Goal: Task Accomplishment & Management: Complete application form

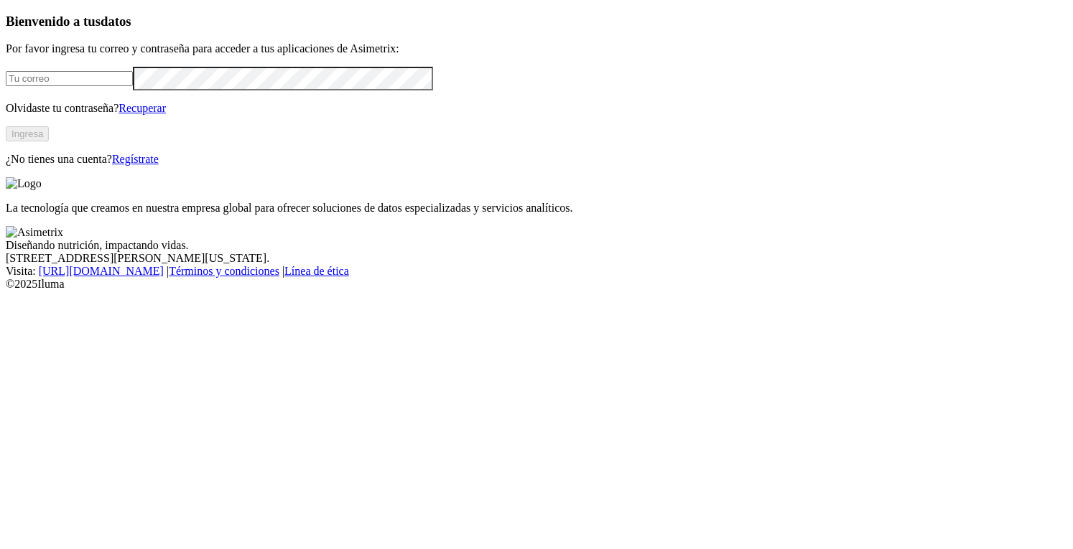
click at [133, 86] on input "email" at bounding box center [69, 78] width 127 height 15
type input "[PERSON_NAME][EMAIL_ADDRESS][PERSON_NAME][DOMAIN_NAME]"
click at [166, 114] on link "Recuperar" at bounding box center [141, 108] width 47 height 12
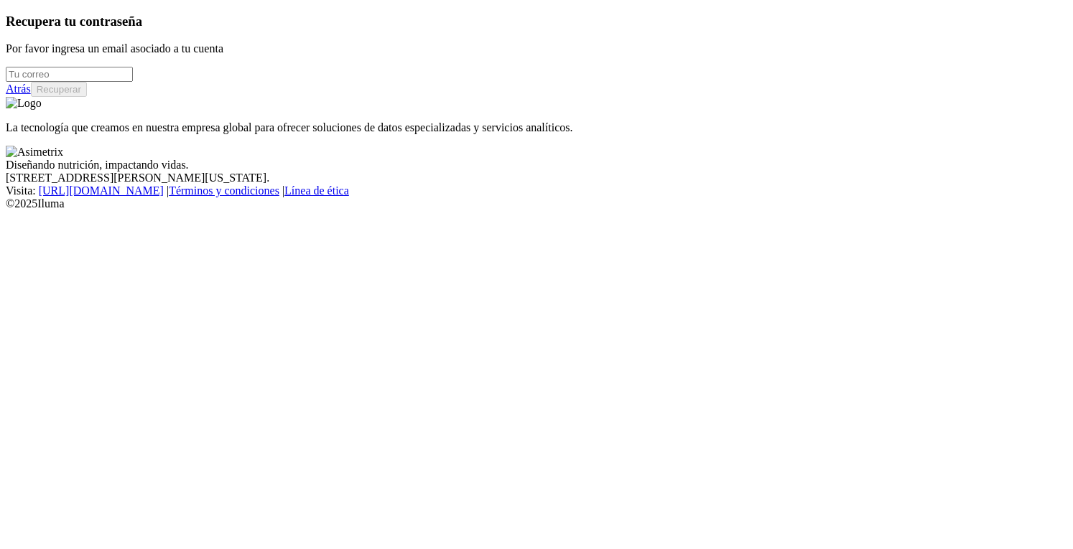
click at [133, 82] on input "email" at bounding box center [69, 74] width 127 height 15
type input "[PERSON_NAME][EMAIL_ADDRESS][PERSON_NAME][DOMAIN_NAME]"
click at [87, 97] on button "Recuperar" at bounding box center [59, 89] width 56 height 15
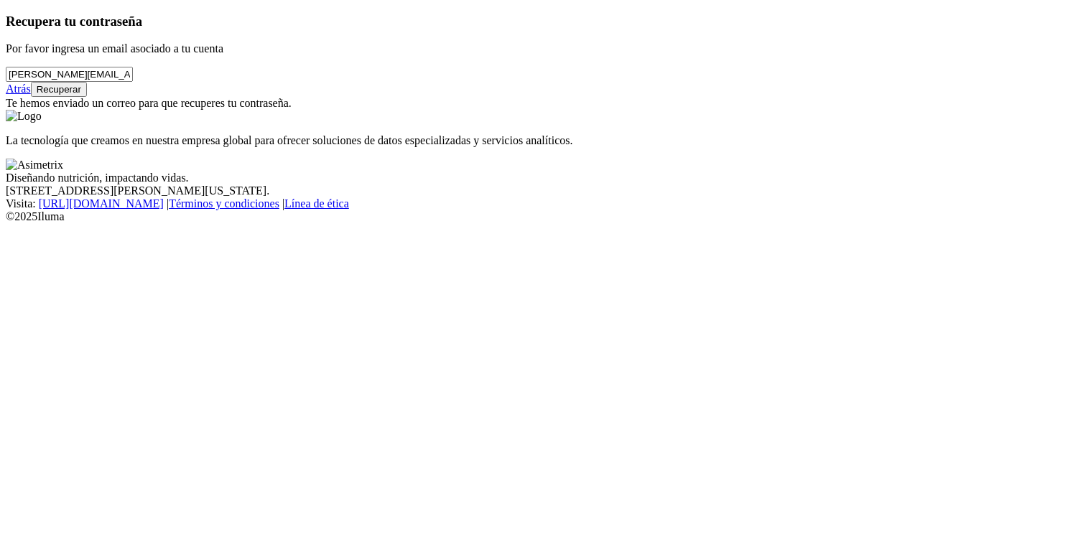
click at [31, 95] on link "Atrás" at bounding box center [18, 89] width 25 height 12
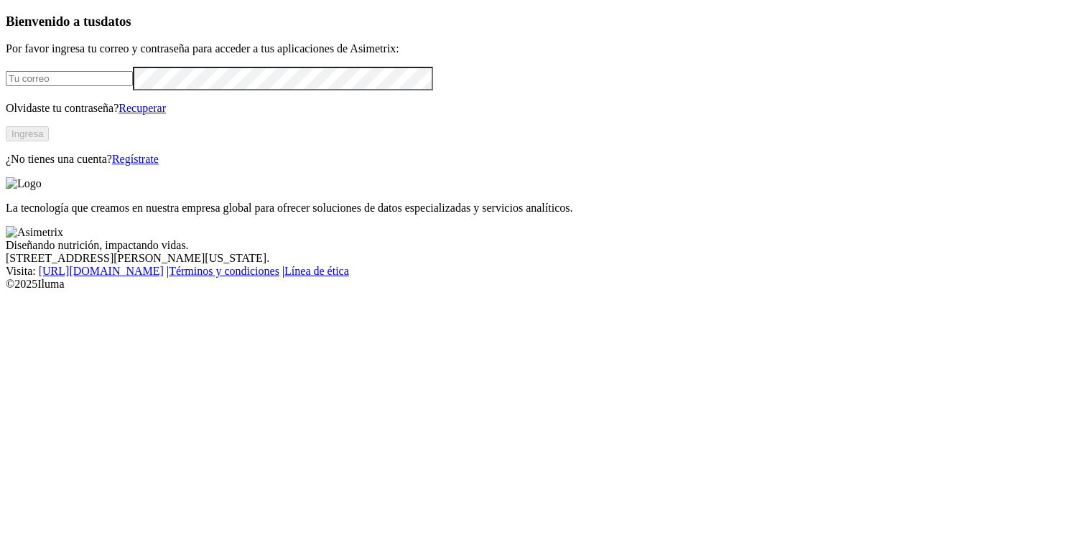
click at [133, 86] on input "email" at bounding box center [69, 78] width 127 height 15
type input "[PERSON_NAME][EMAIL_ADDRESS][PERSON_NAME][DOMAIN_NAME]"
click input "submit" at bounding box center [0, 0] width 0 height 0
click at [133, 86] on input "email" at bounding box center [69, 78] width 127 height 15
type input "[PERSON_NAME][EMAIL_ADDRESS][PERSON_NAME][DOMAIN_NAME]"
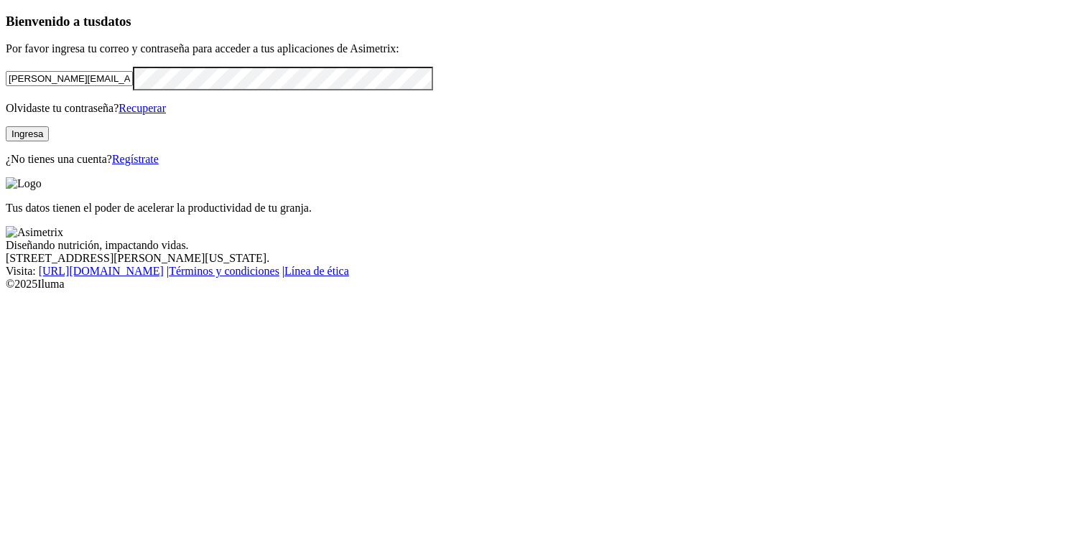
click input "submit" at bounding box center [0, 0] width 0 height 0
click at [133, 86] on input "email" at bounding box center [69, 78] width 127 height 15
click at [93, 90] on form at bounding box center [536, 79] width 1061 height 24
click at [93, 86] on input "email" at bounding box center [69, 78] width 127 height 15
type input "[PERSON_NAME][EMAIL_ADDRESS][PERSON_NAME][DOMAIN_NAME]"
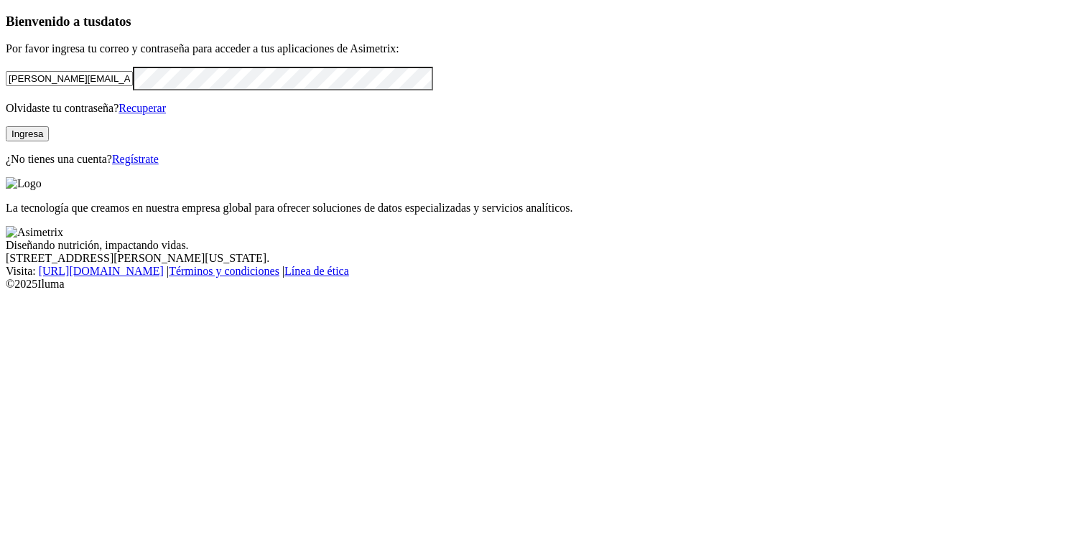
click at [208, 166] on div "Bienvenido a tus datos Por favor ingresa tu correo y contraseña para acceder a …" at bounding box center [536, 90] width 1061 height 152
click at [49, 141] on button "Ingresa" at bounding box center [27, 133] width 43 height 15
click at [159, 165] on link "Regístrate" at bounding box center [135, 159] width 47 height 12
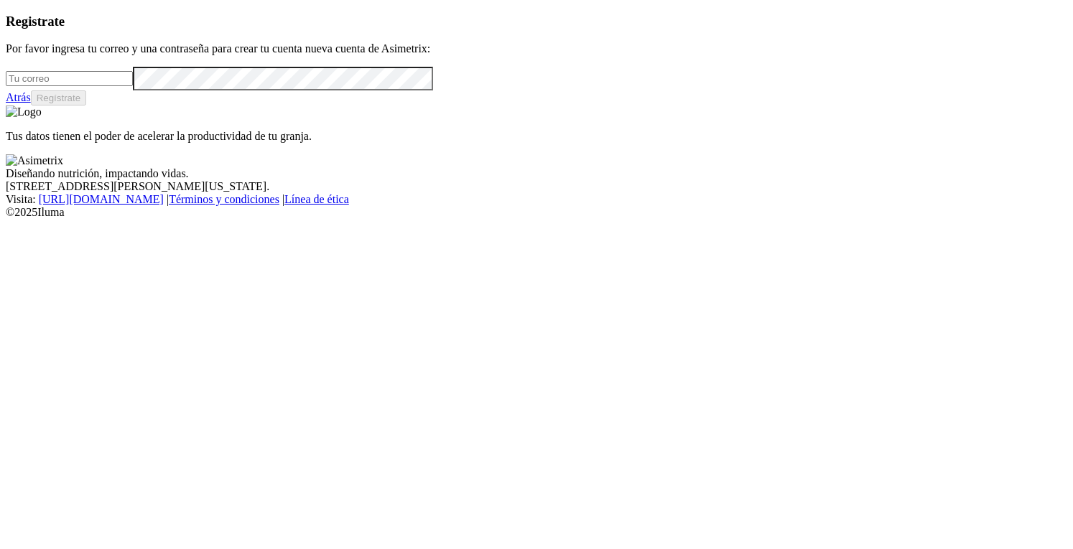
click at [218, 90] on form at bounding box center [536, 79] width 1061 height 24
click at [133, 86] on input "email" at bounding box center [69, 78] width 127 height 15
type input "[PERSON_NAME][EMAIL_ADDRESS][PERSON_NAME][DOMAIN_NAME]"
click at [87, 106] on button "Regístrate" at bounding box center [59, 97] width 56 height 15
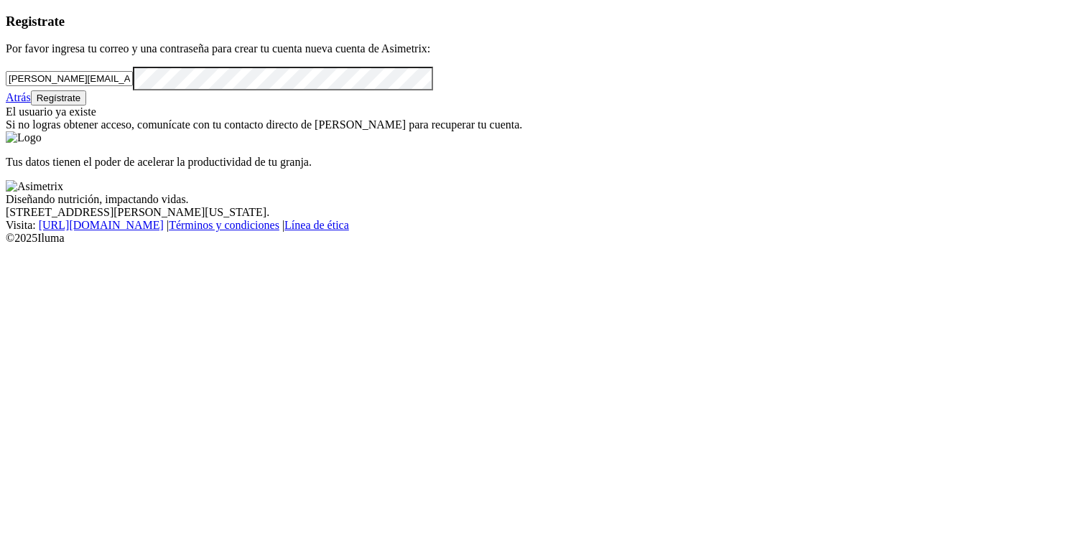
click at [31, 103] on link "Atrás" at bounding box center [18, 97] width 25 height 12
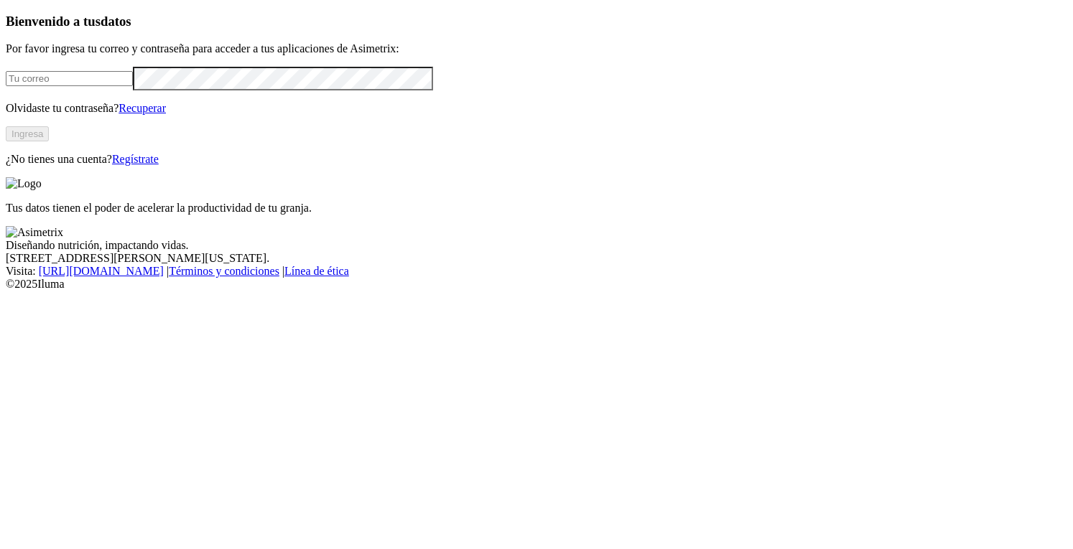
click at [133, 86] on input "email" at bounding box center [69, 78] width 127 height 15
type input "[PERSON_NAME][EMAIL_ADDRESS][PERSON_NAME][DOMAIN_NAME]"
click input "submit" at bounding box center [0, 0] width 0 height 0
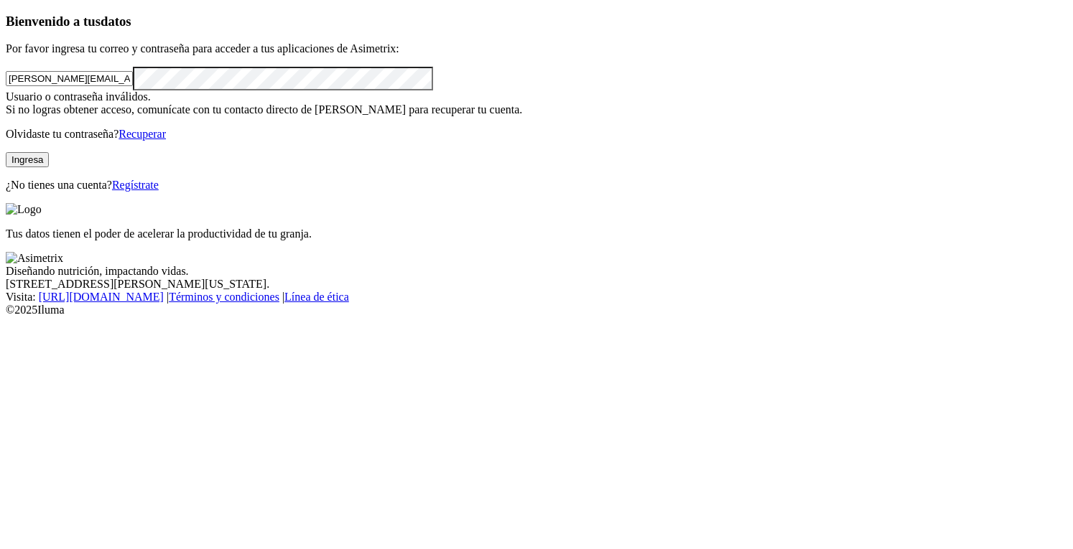
click at [0, 223] on html "Bienvenido a tus datos Por favor ingresa tu correo y contraseña para acceder a …" at bounding box center [536, 161] width 1073 height 322
click input "submit" at bounding box center [0, 0] width 0 height 0
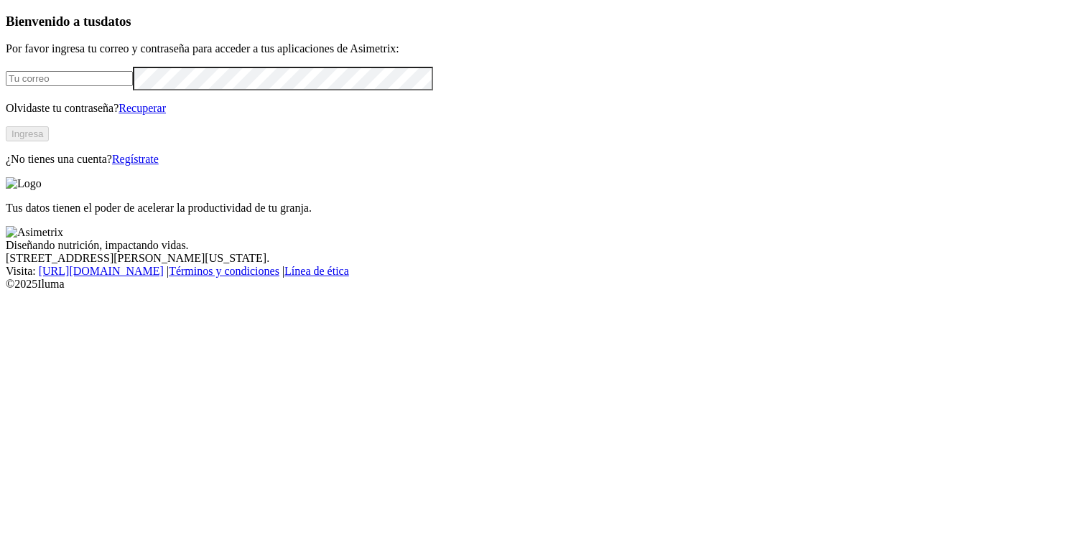
click at [133, 86] on input "email" at bounding box center [69, 78] width 127 height 15
type input "[PERSON_NAME][EMAIL_ADDRESS][PERSON_NAME][DOMAIN_NAME]"
click input "submit" at bounding box center [0, 0] width 0 height 0
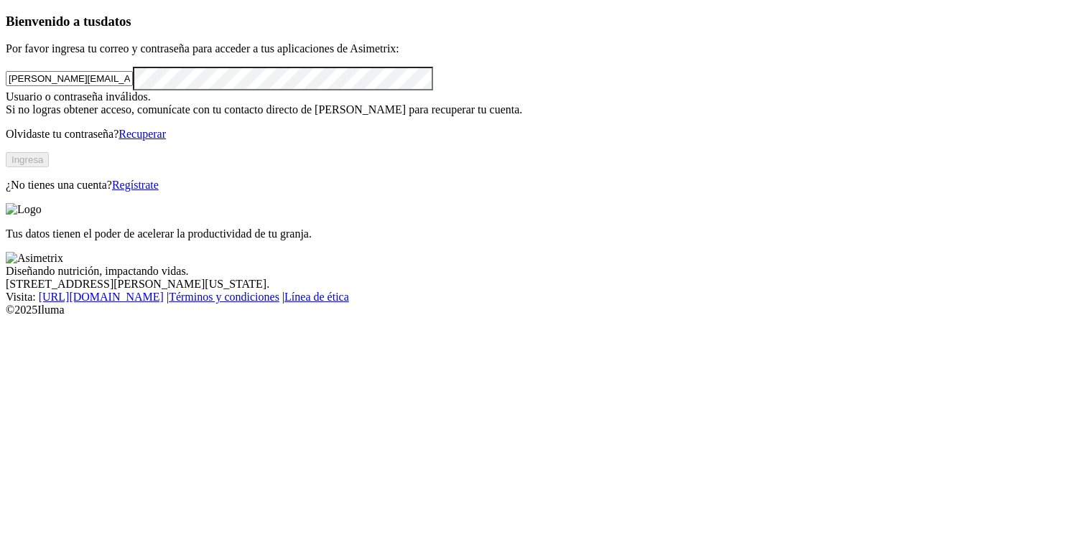
click at [323, 192] on div "Bienvenido a tus datos Por favor ingresa tu correo y contraseña para acceder a …" at bounding box center [536, 103] width 1061 height 178
click at [234, 55] on p "Por favor ingresa tu correo y contraseña para acceder a tus aplicaciones de Asi…" at bounding box center [536, 48] width 1061 height 13
drag, startPoint x: 252, startPoint y: 94, endPoint x: 296, endPoint y: 81, distance: 45.7
click at [253, 94] on div "Bienvenido a tus datos Por favor ingresa tu correo y contraseña para acceder a …" at bounding box center [536, 103] width 1061 height 178
click at [166, 140] on link "Recuperar" at bounding box center [141, 134] width 47 height 12
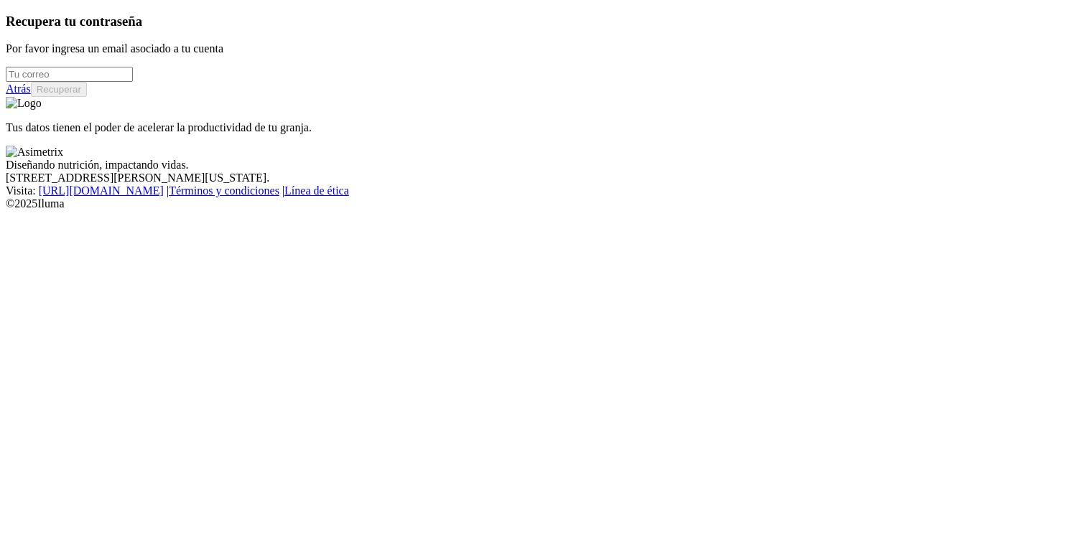
click at [133, 82] on input "email" at bounding box center [69, 74] width 127 height 15
type input "[PERSON_NAME][EMAIL_ADDRESS][PERSON_NAME][DOMAIN_NAME]"
click at [87, 97] on button "Recuperar" at bounding box center [59, 89] width 56 height 15
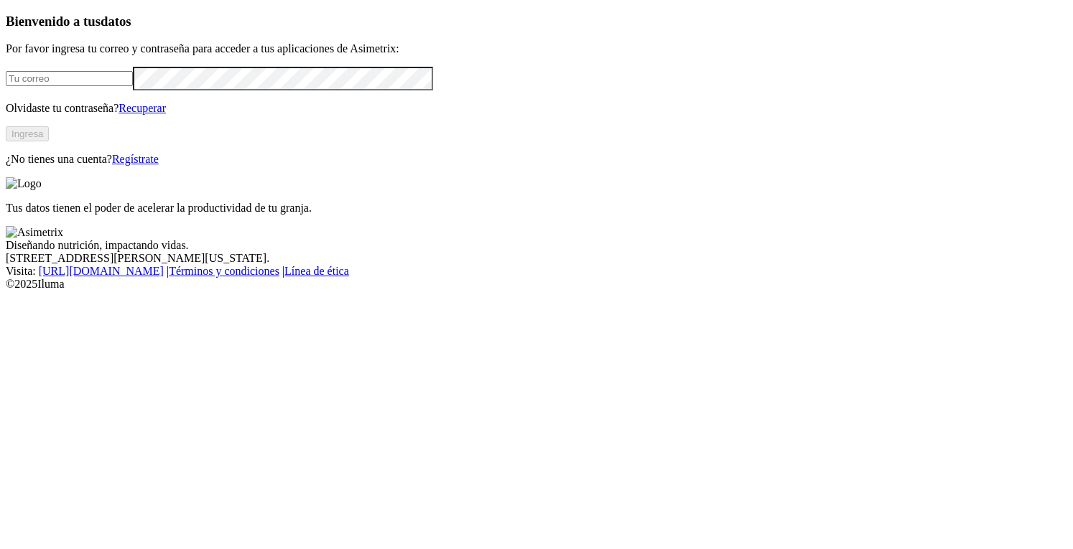
click at [133, 86] on input "email" at bounding box center [69, 78] width 127 height 15
type input "[PERSON_NAME][EMAIL_ADDRESS][PERSON_NAME][DOMAIN_NAME]"
click input "submit" at bounding box center [0, 0] width 0 height 0
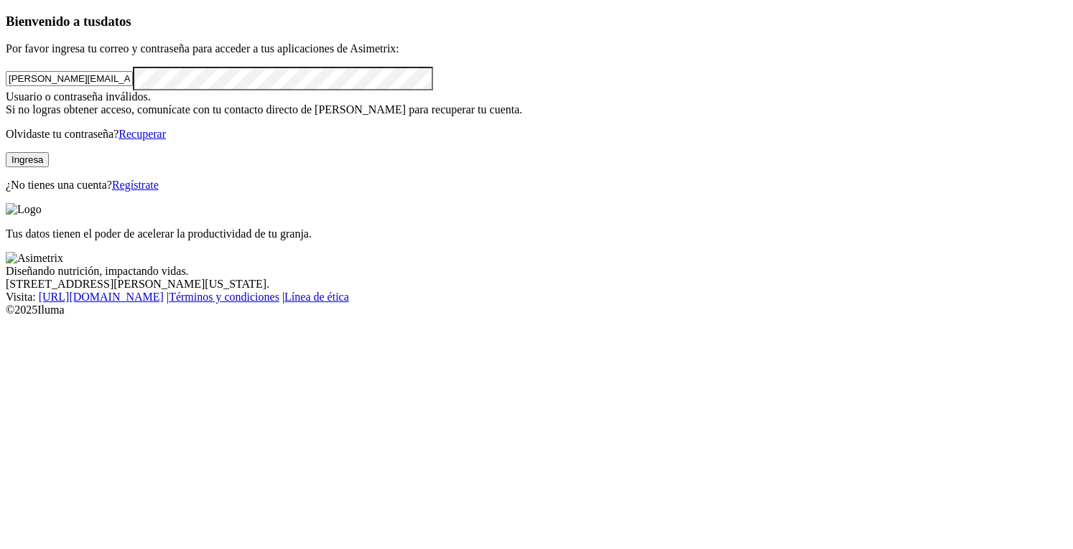
click at [166, 140] on link "Recuperar" at bounding box center [141, 134] width 47 height 12
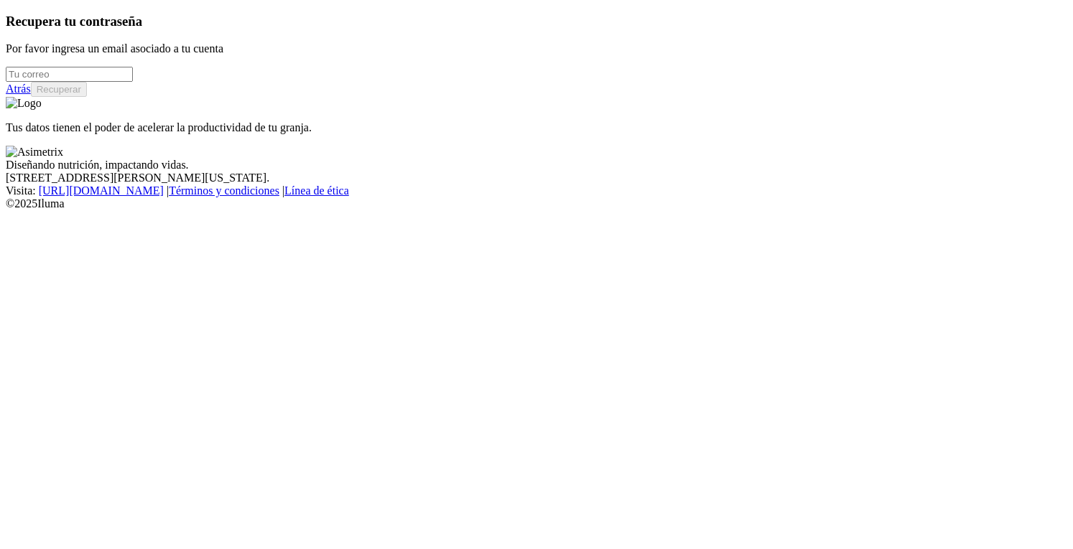
click at [133, 82] on input "email" at bounding box center [69, 74] width 127 height 15
type input "[PERSON_NAME][EMAIL_ADDRESS][PERSON_NAME][DOMAIN_NAME]"
click at [87, 97] on button "Recuperar" at bounding box center [59, 89] width 56 height 15
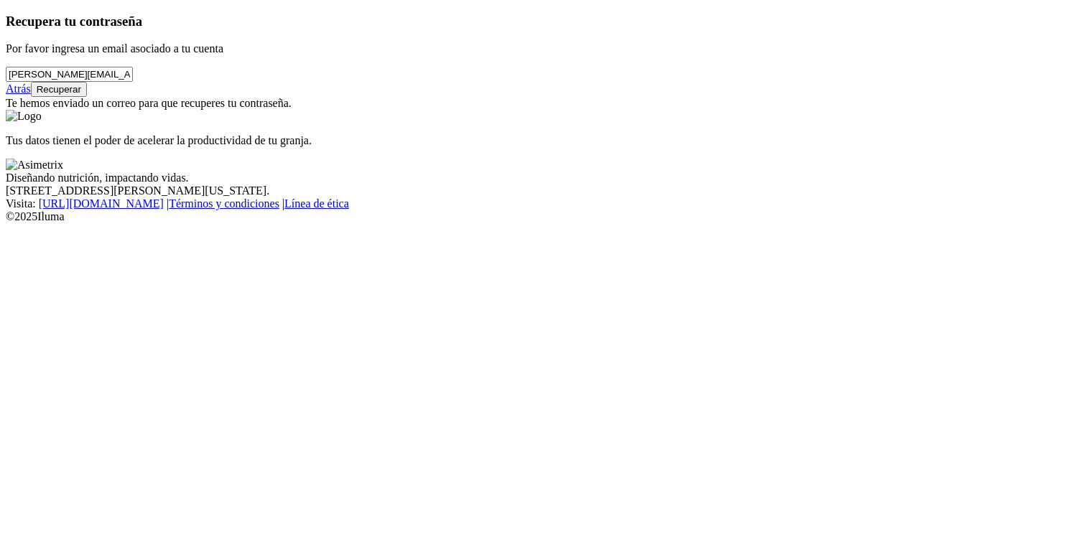
click at [42, 110] on img at bounding box center [24, 116] width 36 height 13
click at [31, 95] on link "Atrás" at bounding box center [18, 89] width 25 height 12
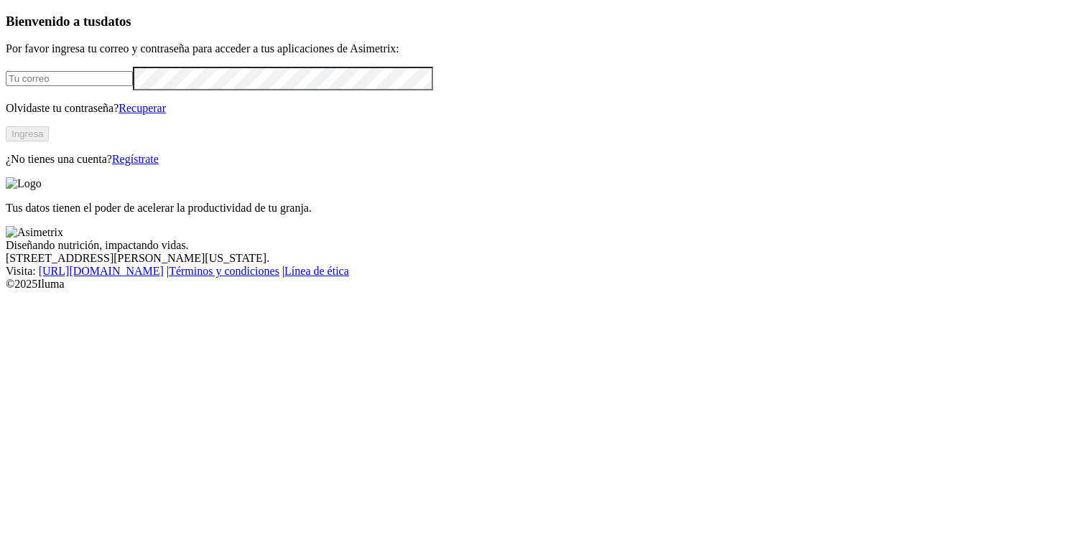
click at [133, 86] on input "email" at bounding box center [69, 78] width 127 height 15
type input "[PERSON_NAME][EMAIL_ADDRESS][PERSON_NAME][DOMAIN_NAME]"
click input "submit" at bounding box center [0, 0] width 0 height 0
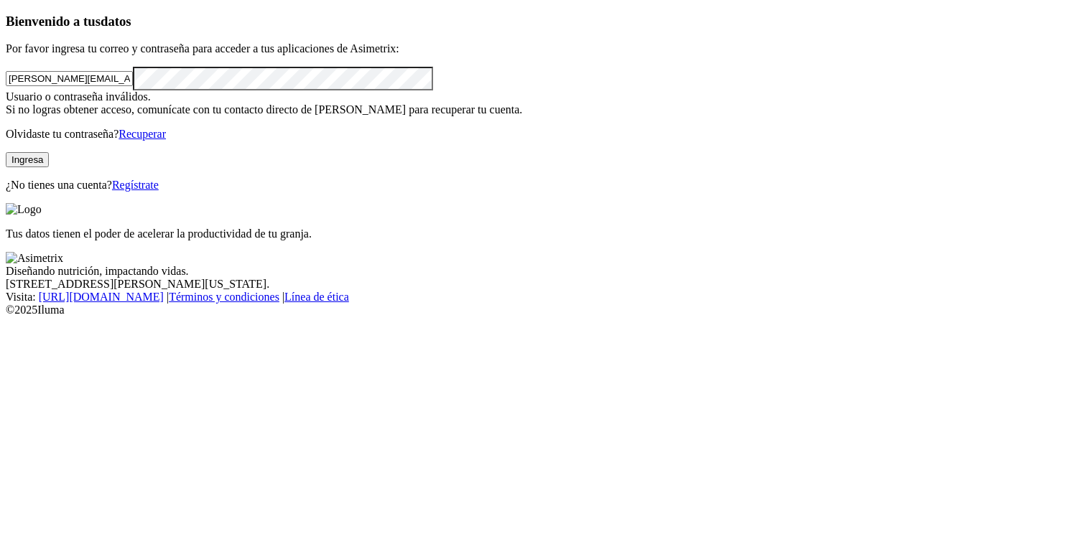
click input "submit" at bounding box center [0, 0] width 0 height 0
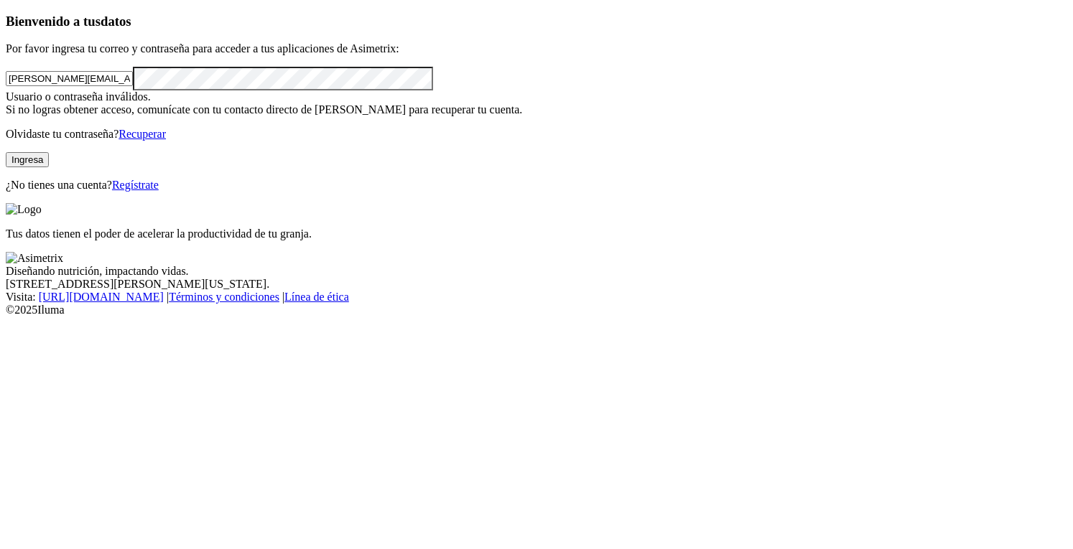
click input "submit" at bounding box center [0, 0] width 0 height 0
